Goal: Transaction & Acquisition: Purchase product/service

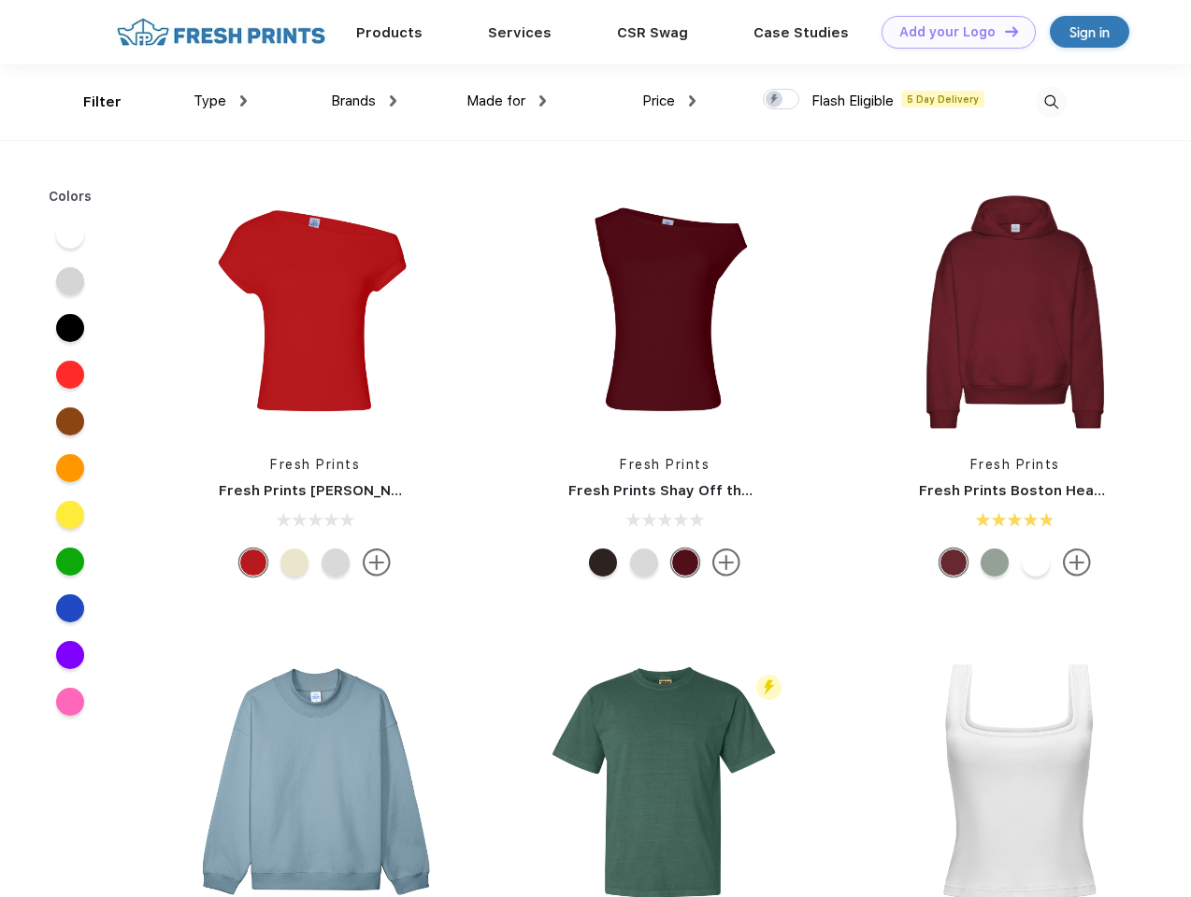
click at [952, 32] on link "Add your Logo Design Tool" at bounding box center [959, 32] width 154 height 33
click at [0, 0] on div "Design Tool" at bounding box center [0, 0] width 0 height 0
click at [1003, 31] on link "Add your Logo Design Tool" at bounding box center [959, 32] width 154 height 33
click at [90, 102] on div "Filter" at bounding box center [102, 103] width 38 height 22
click at [221, 101] on span "Type" at bounding box center [210, 101] width 33 height 17
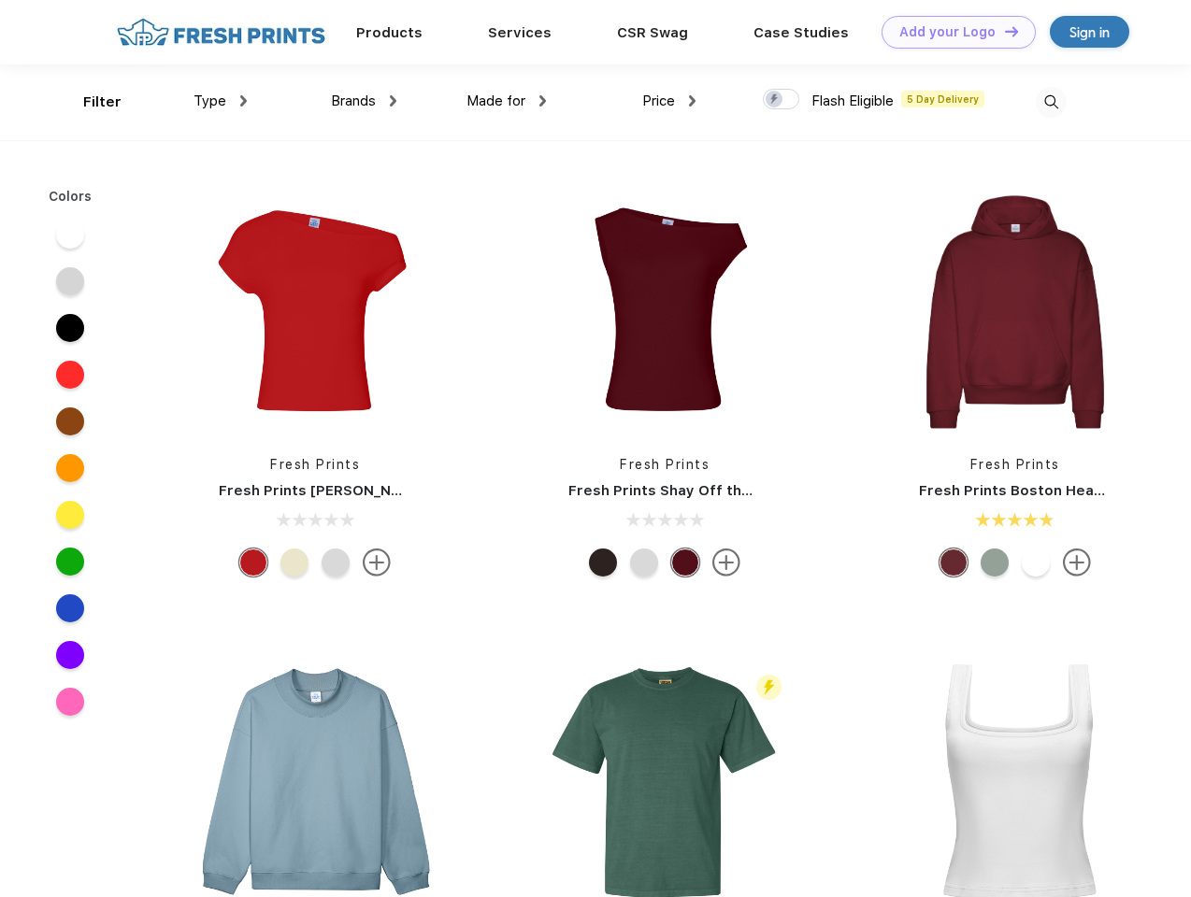
click at [364, 101] on span "Brands" at bounding box center [353, 101] width 45 height 17
click at [507, 101] on span "Made for" at bounding box center [495, 101] width 59 height 17
click at [669, 101] on span "Price" at bounding box center [658, 101] width 33 height 17
click at [782, 100] on div at bounding box center [781, 99] width 36 height 21
click at [775, 100] on input "checkbox" at bounding box center [769, 94] width 12 height 12
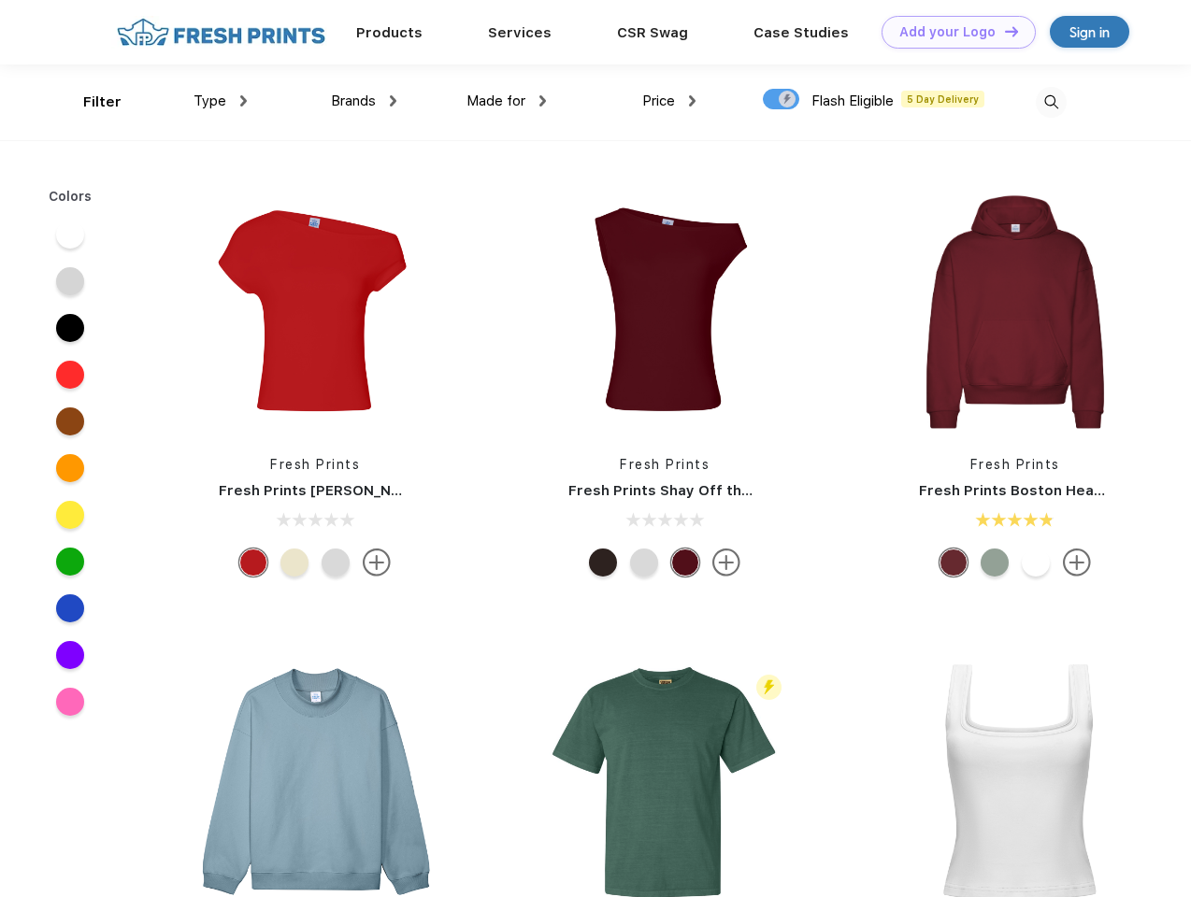
checkbox input "true"
